Goal: Transaction & Acquisition: Obtain resource

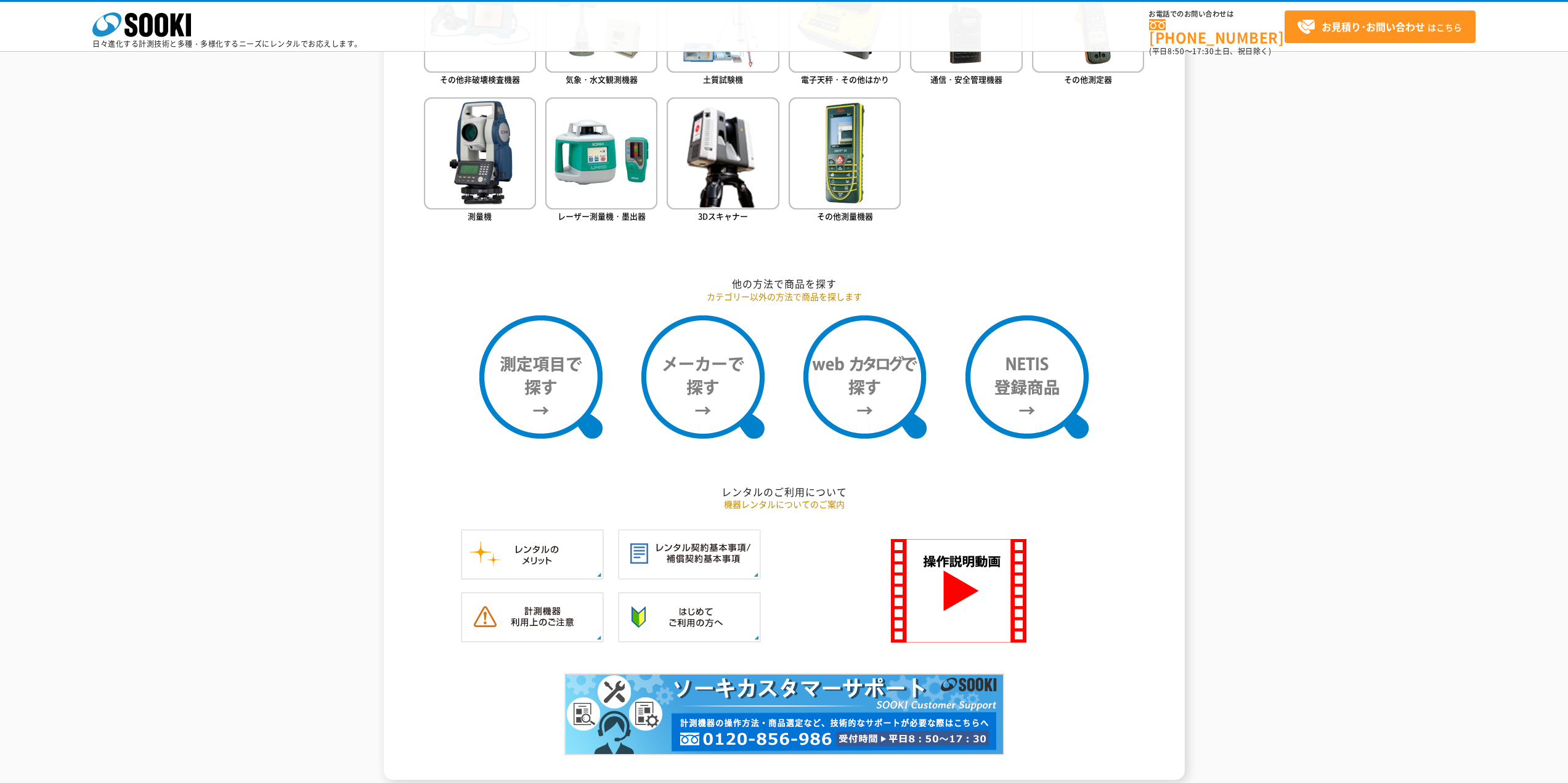
scroll to position [821, 0]
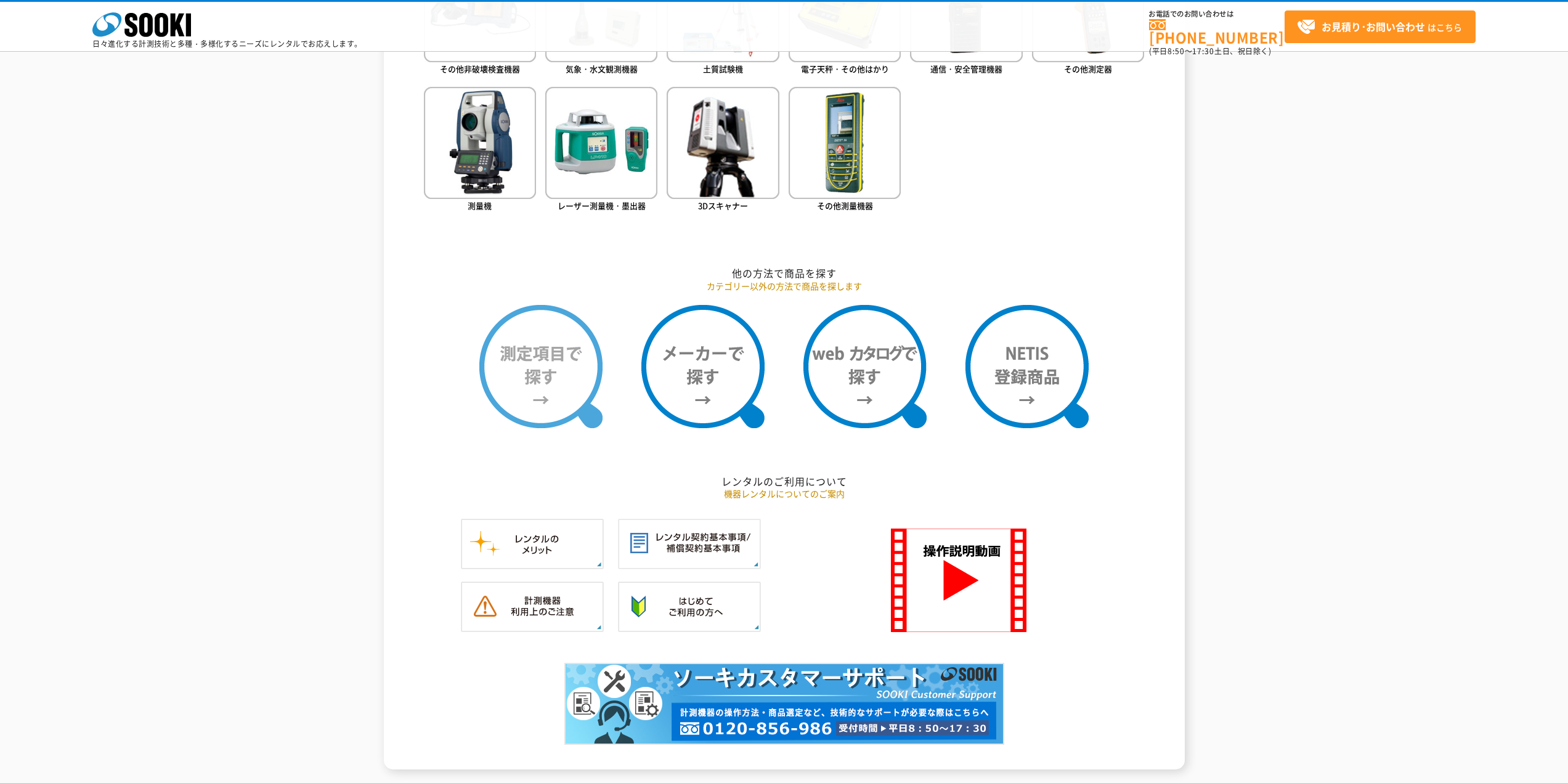
click at [571, 379] on img at bounding box center [540, 365] width 123 height 123
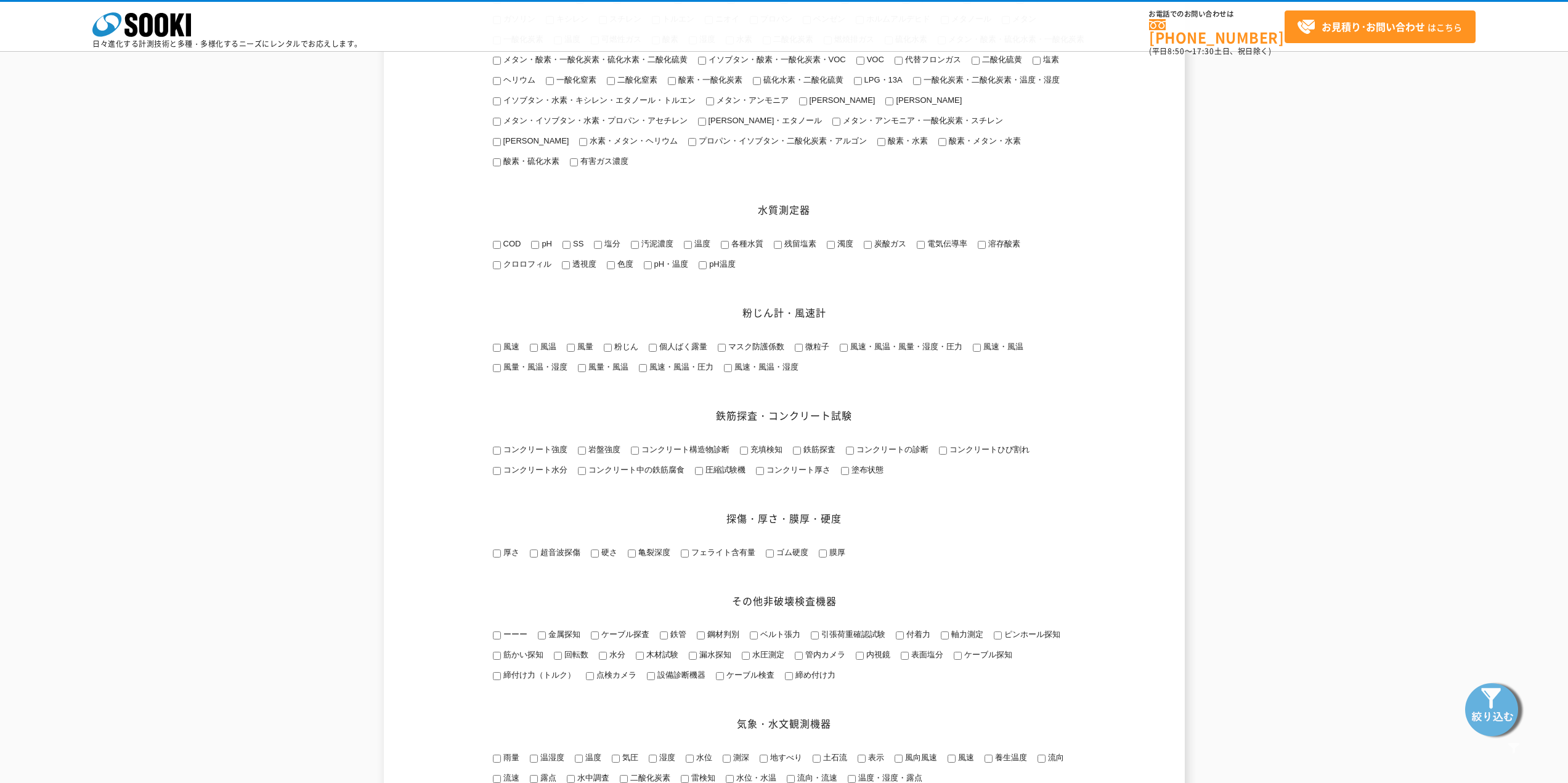
scroll to position [411, 0]
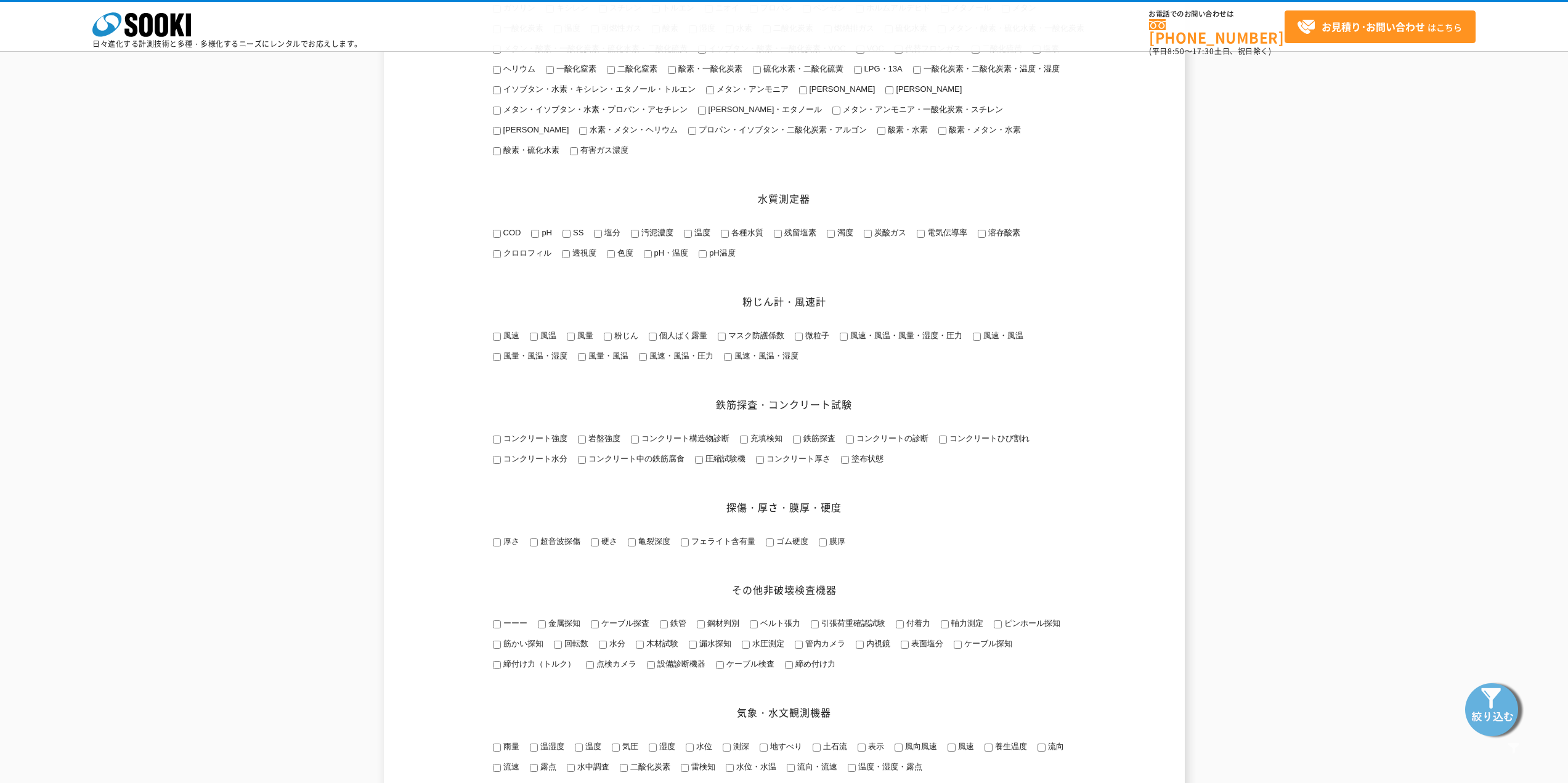
click at [530, 443] on span "コンクリート強度" at bounding box center [534, 437] width 67 height 9
click at [501, 443] on input "コンクリート強度" at bounding box center [497, 439] width 8 height 8
checkbox input "true"
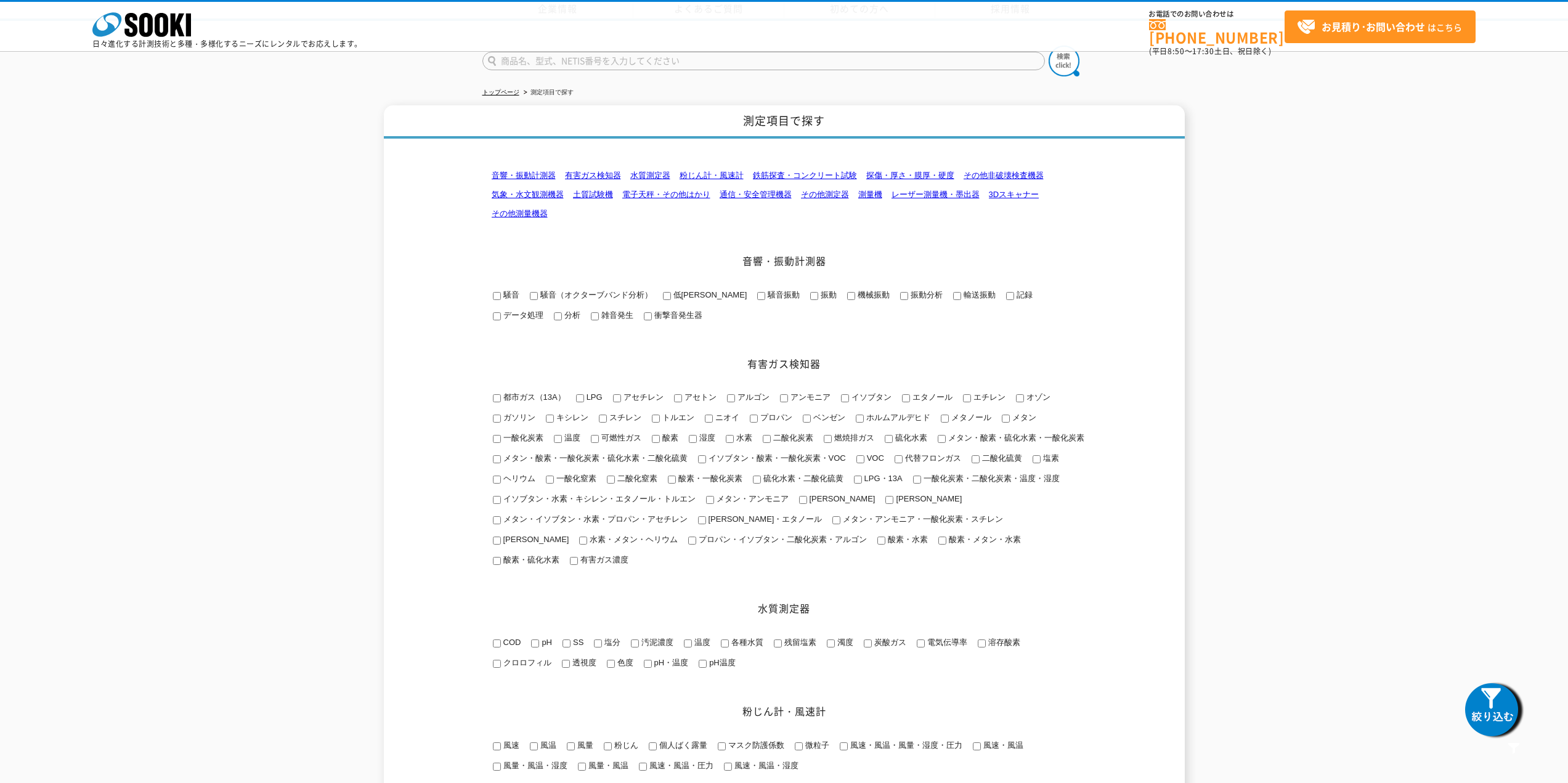
scroll to position [0, 0]
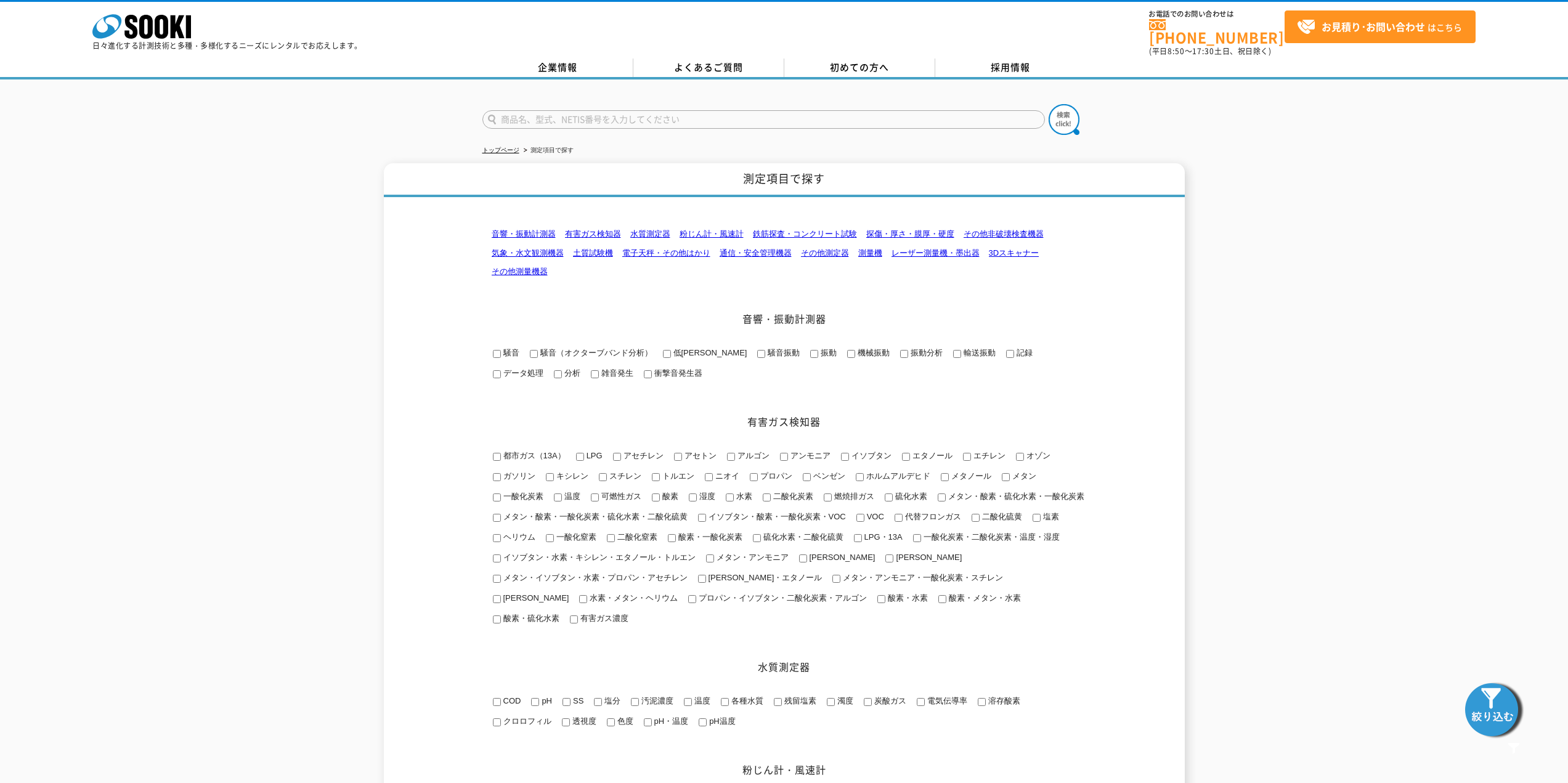
click at [1487, 717] on img at bounding box center [1493, 708] width 62 height 62
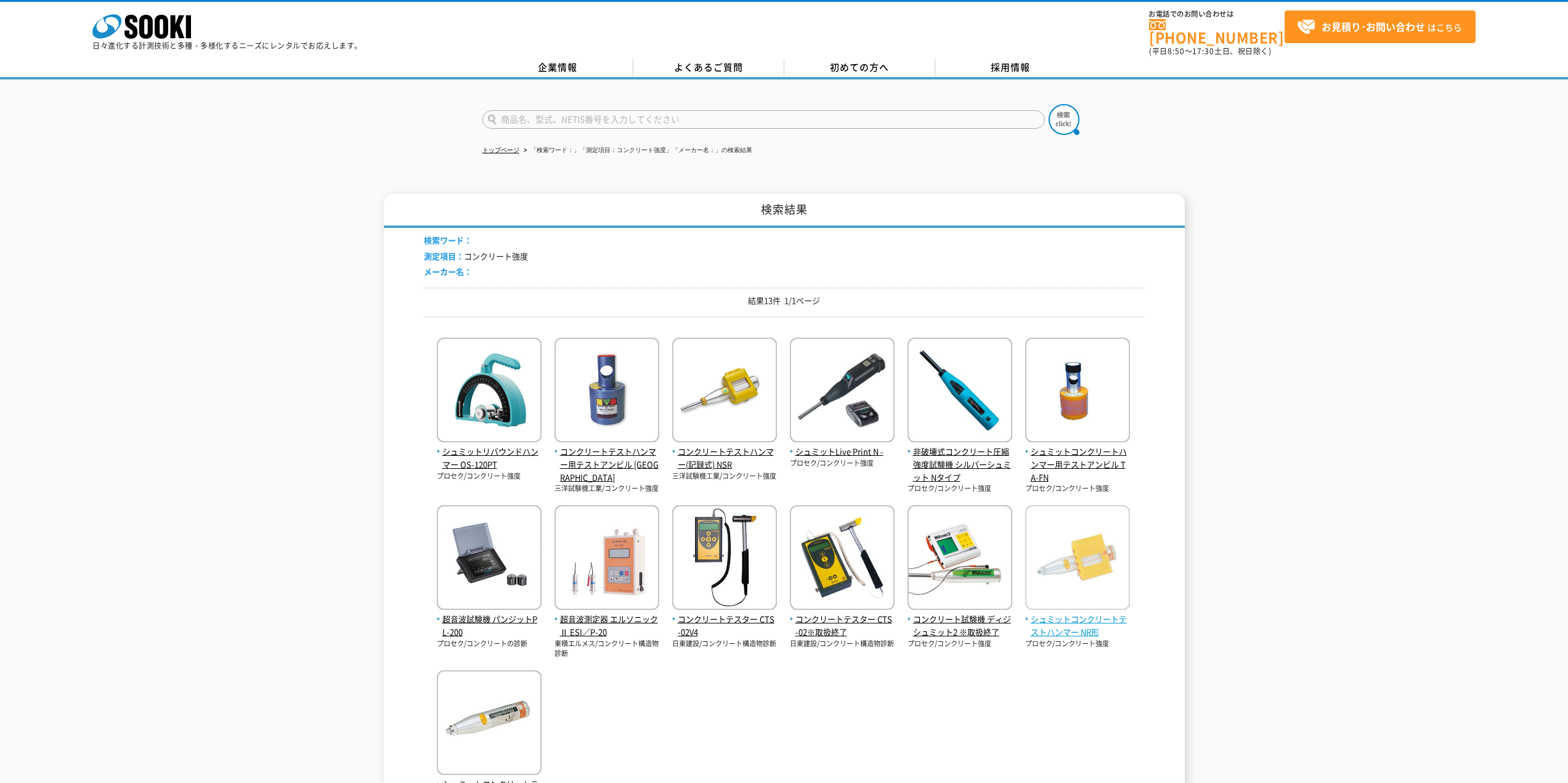
click at [1054, 613] on span "シュミットコンクリートテストハンマー NR形" at bounding box center [1077, 626] width 105 height 26
click at [703, 445] on span "コンクリートテストハンマー(記録式) NSR" at bounding box center [724, 458] width 105 height 26
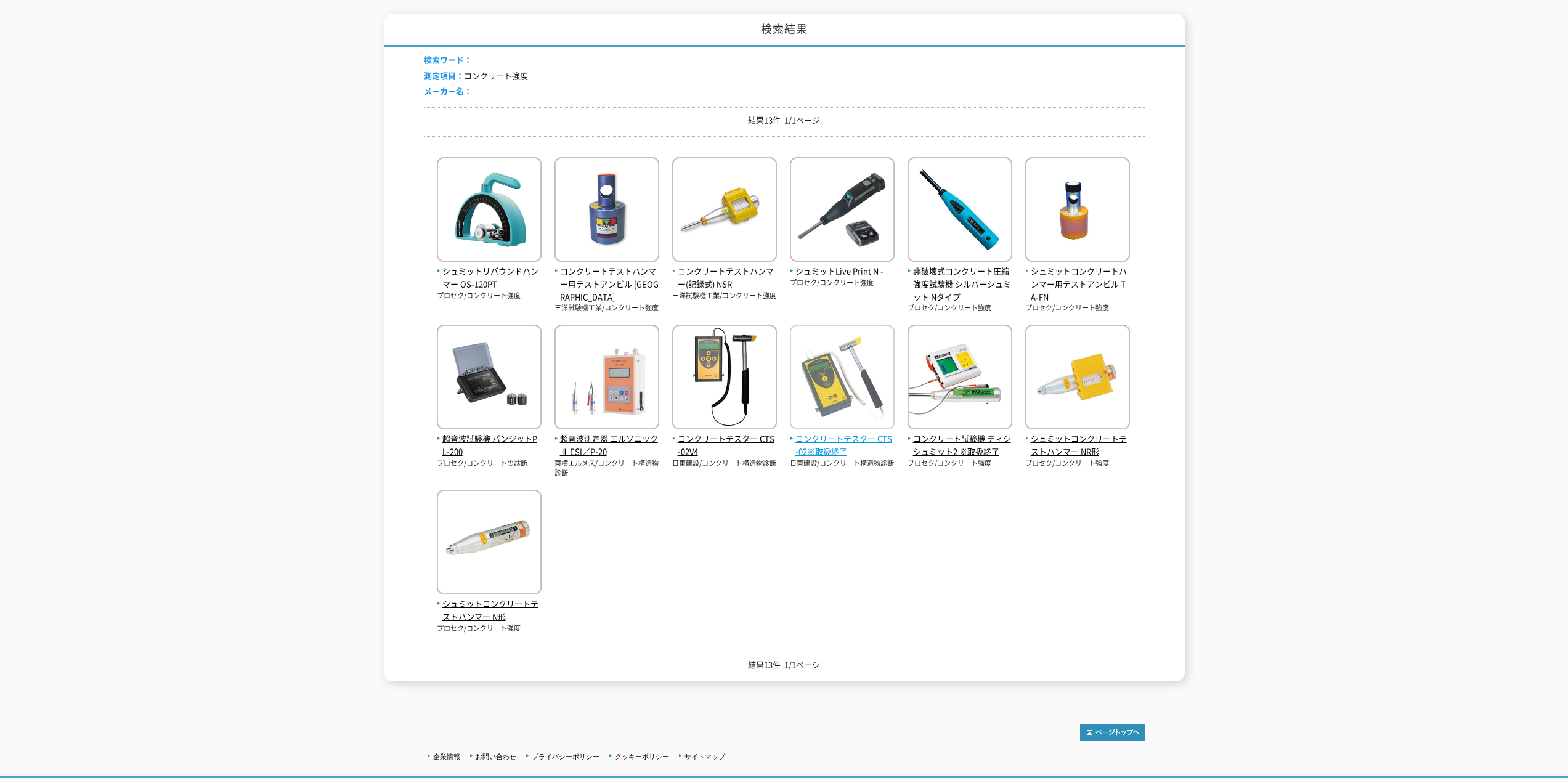
scroll to position [203, 0]
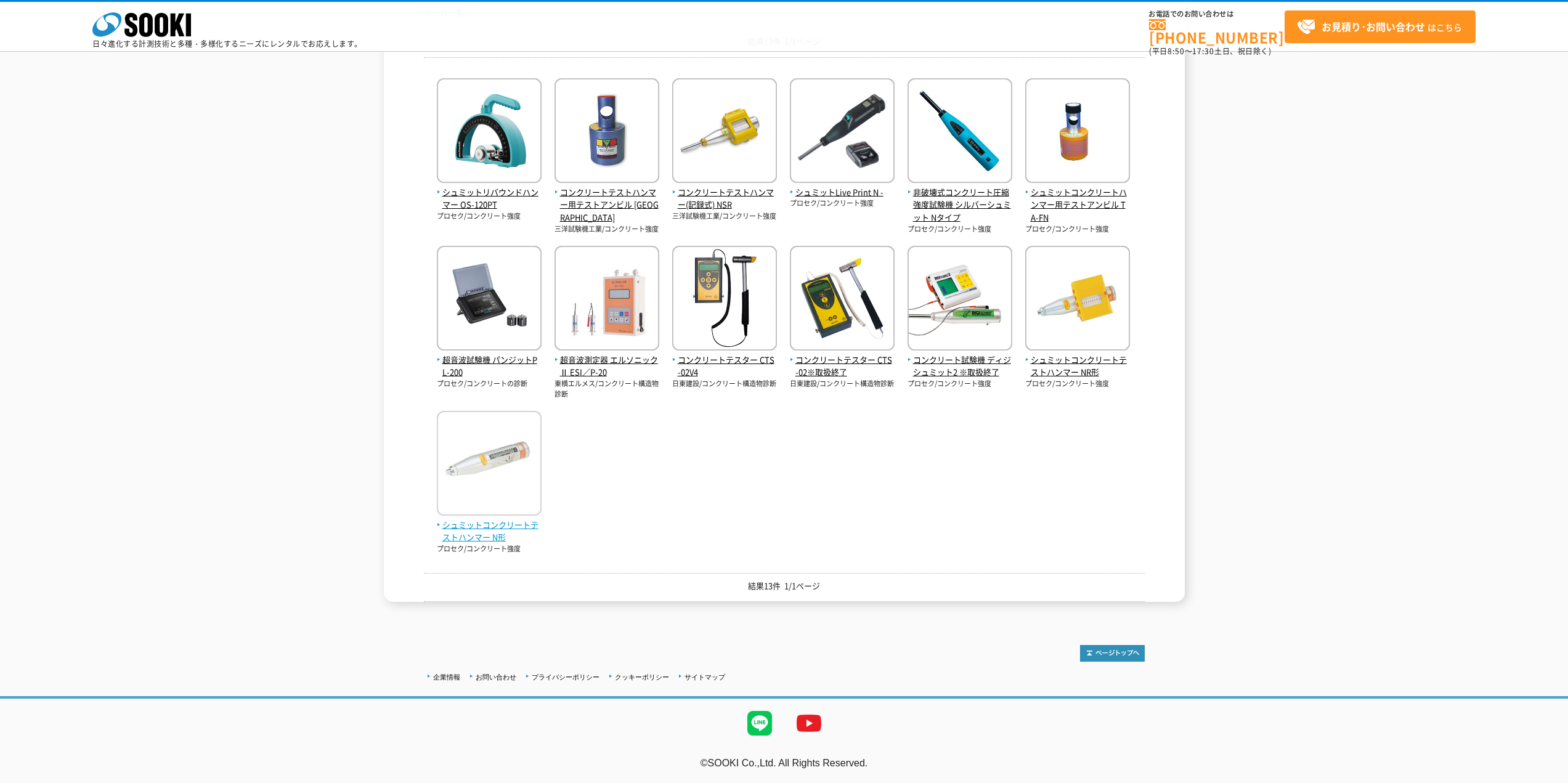
click at [501, 439] on img at bounding box center [489, 465] width 105 height 108
click at [704, 189] on span "コンクリートテストハンマー(記録式) NSR" at bounding box center [724, 198] width 105 height 26
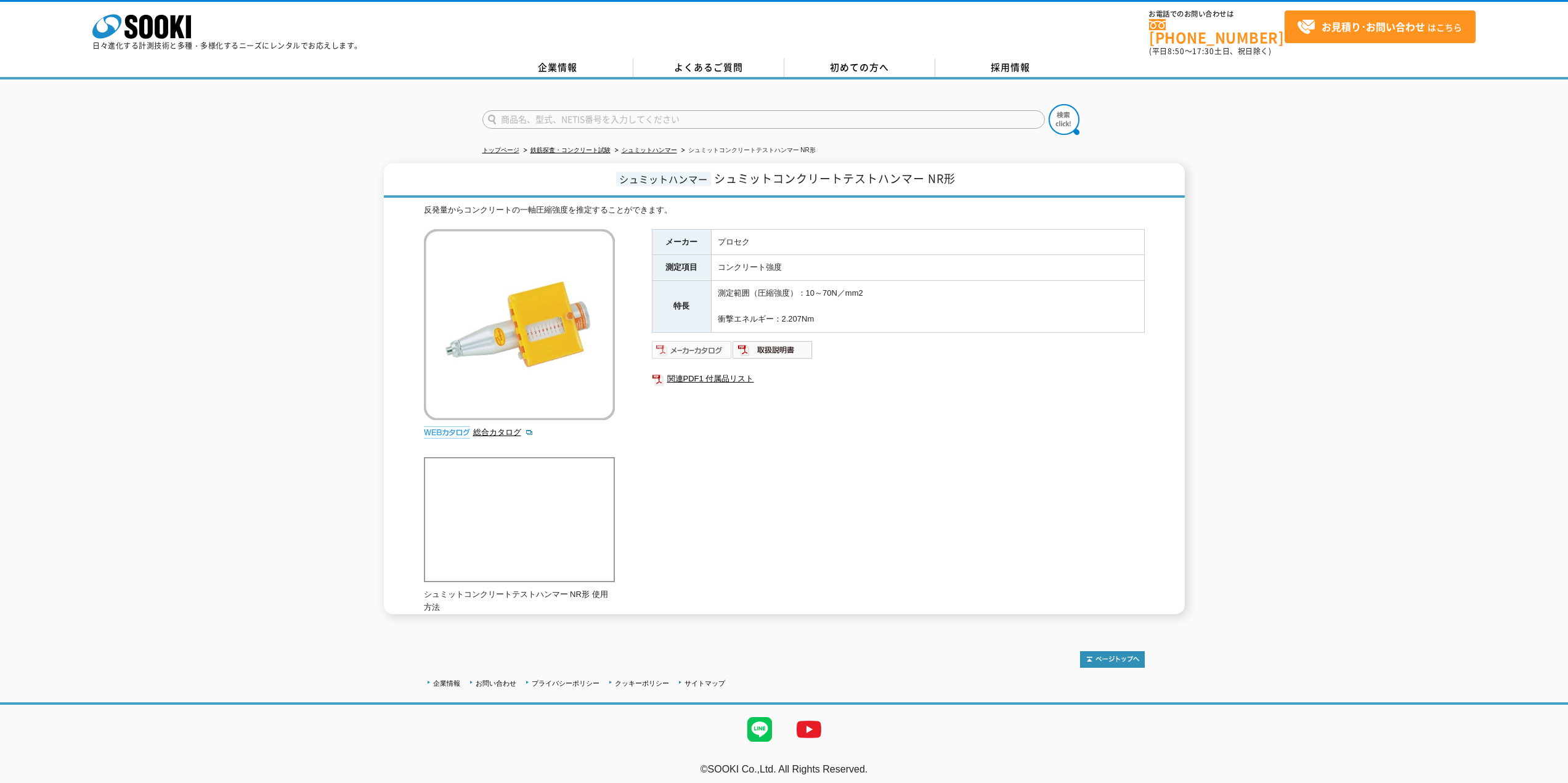
click at [698, 341] on img at bounding box center [692, 350] width 81 height 20
click at [715, 342] on img at bounding box center [692, 350] width 81 height 20
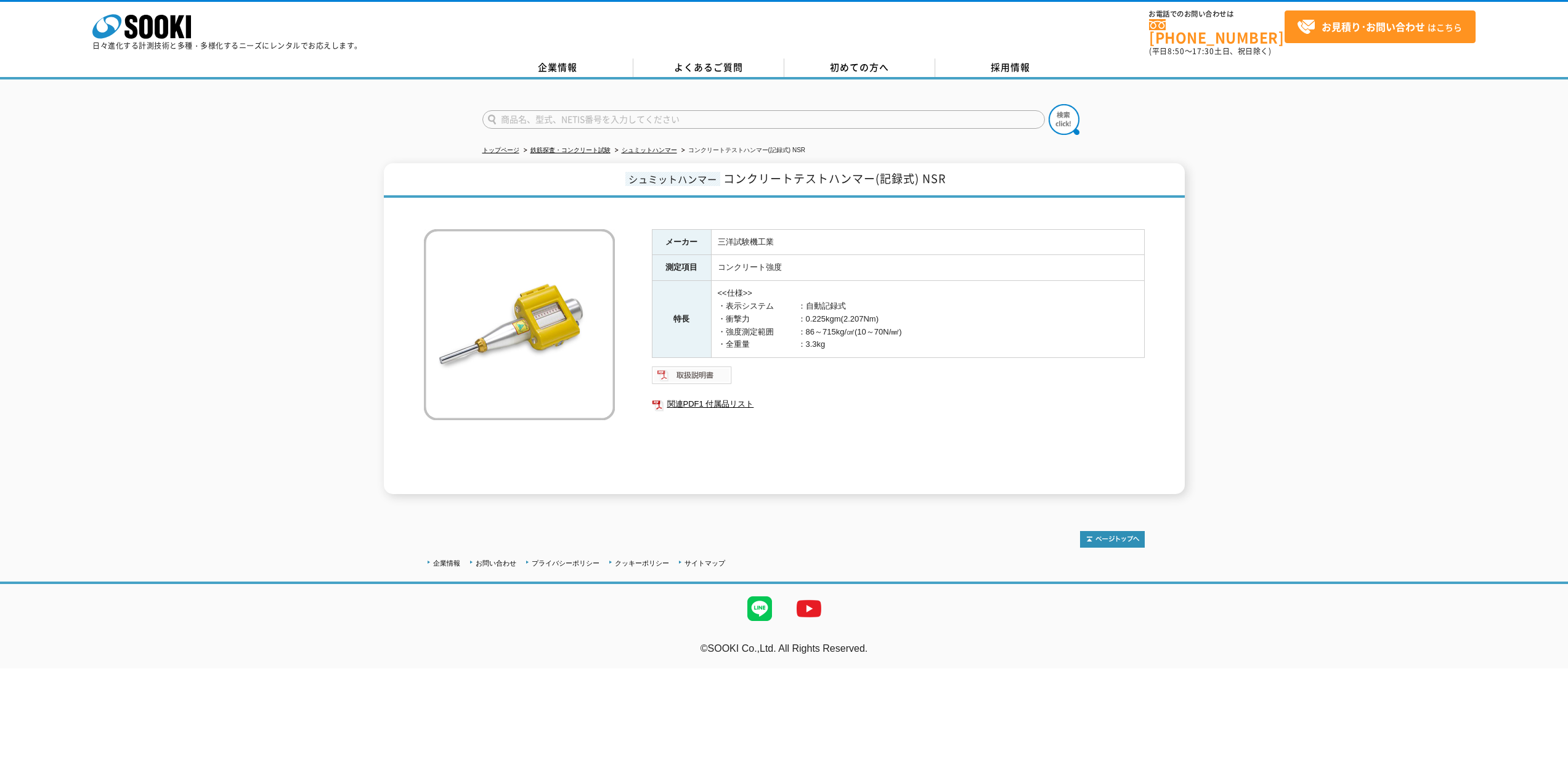
click at [701, 370] on img at bounding box center [692, 375] width 81 height 20
click at [700, 373] on img at bounding box center [692, 375] width 81 height 20
